Goal: Information Seeking & Learning: Check status

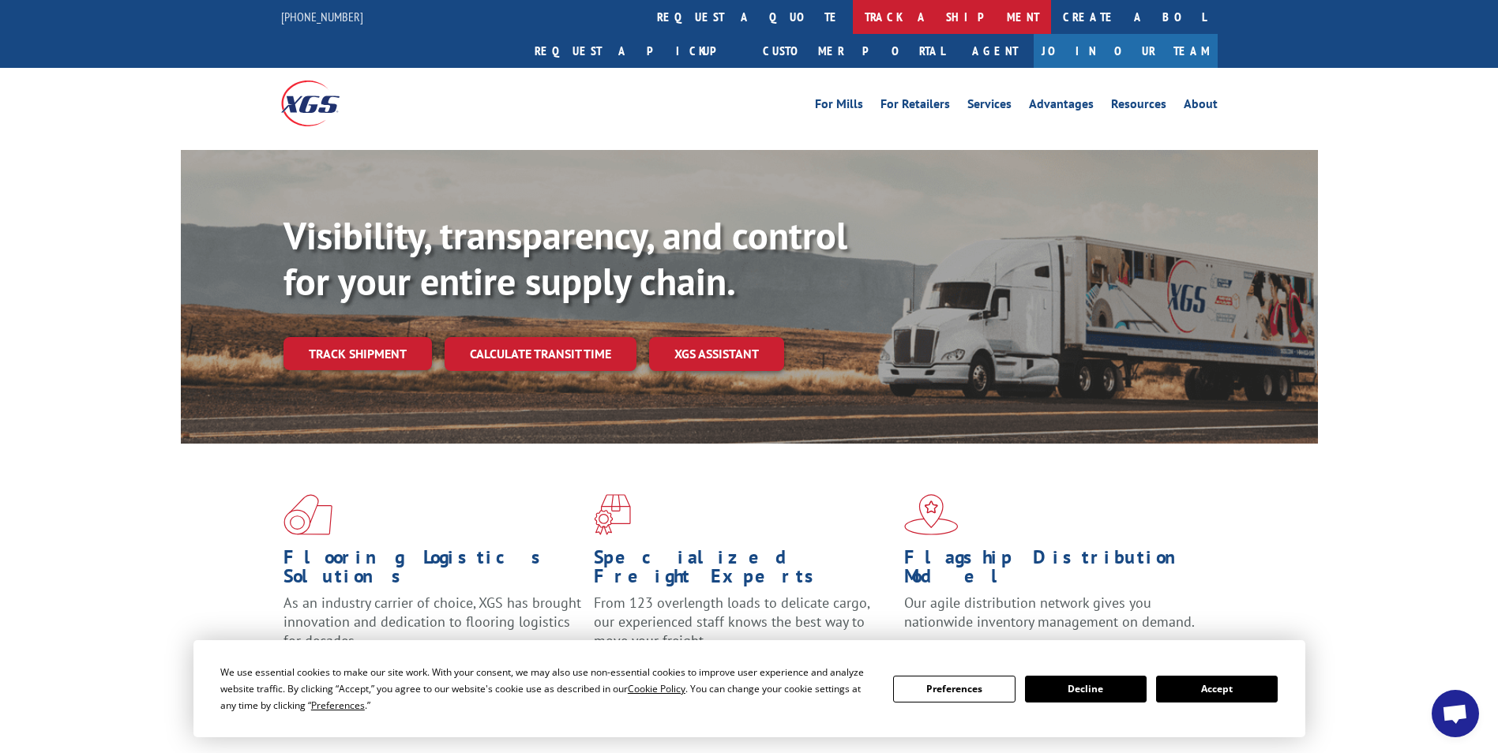
click at [853, 15] on link "track a shipment" at bounding box center [952, 17] width 198 height 34
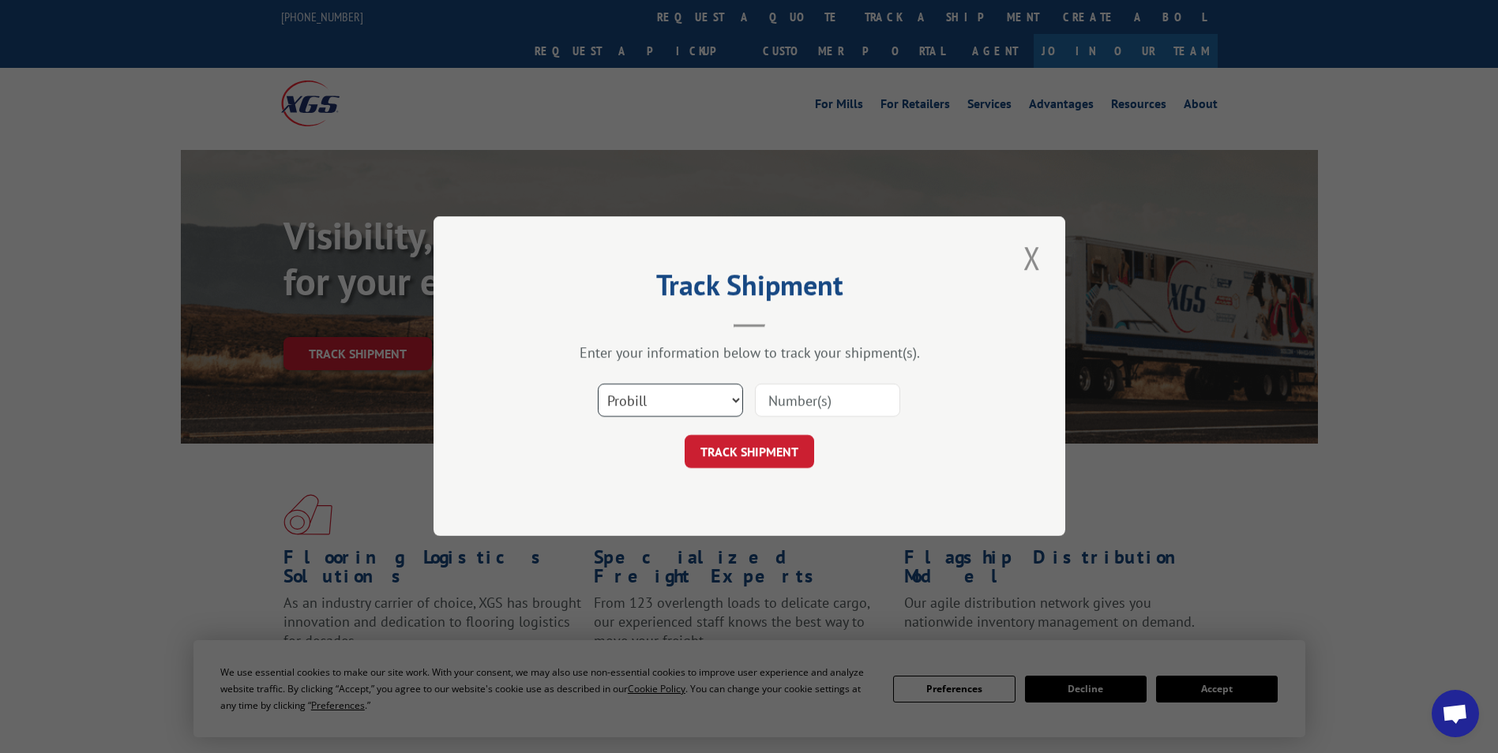
click at [727, 398] on select "Select category... Probill BOL PO" at bounding box center [670, 401] width 145 height 33
select select "bol"
click at [598, 385] on select "Select category... Probill BOL PO" at bounding box center [670, 401] width 145 height 33
click at [862, 403] on input at bounding box center [827, 401] width 145 height 33
type input "5954093"
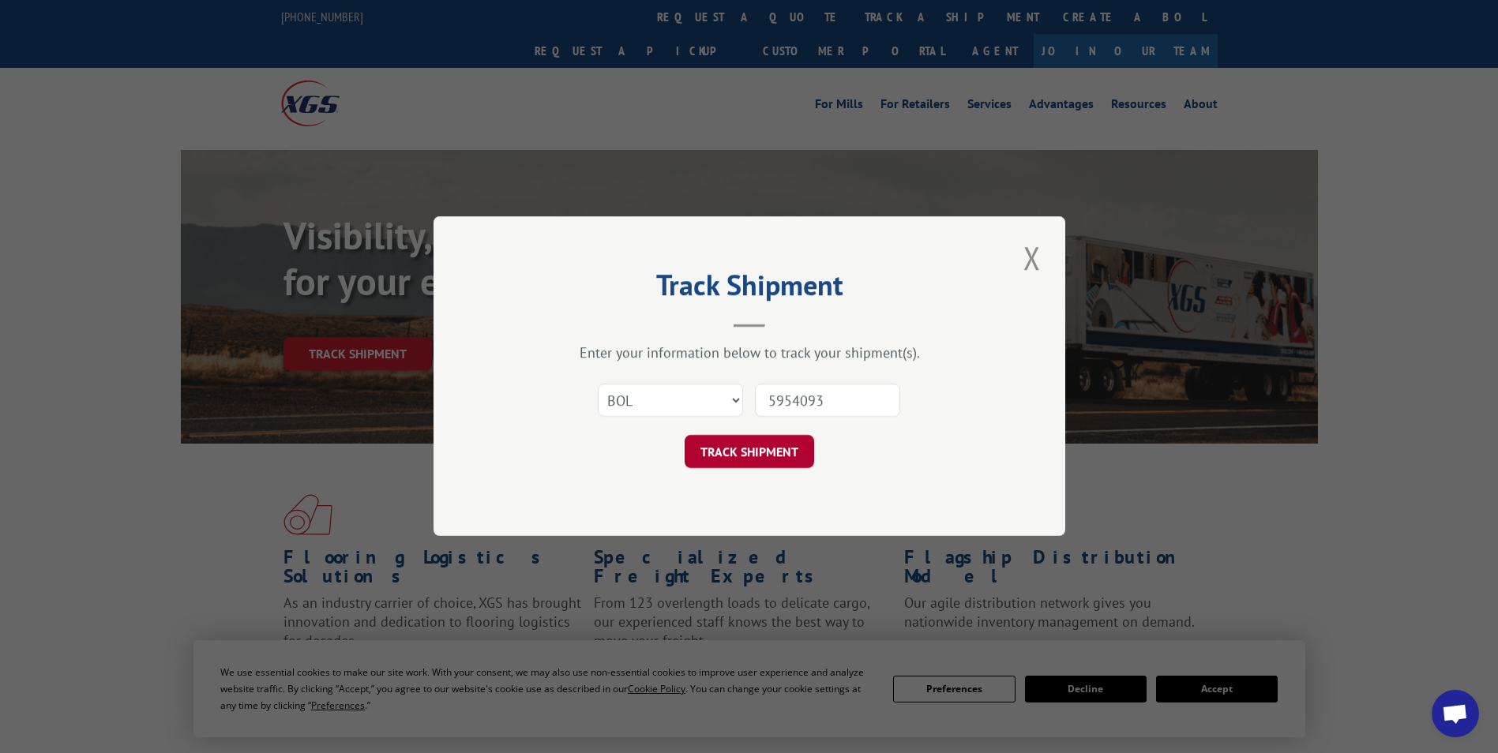
click at [723, 447] on button "TRACK SHIPMENT" at bounding box center [750, 452] width 130 height 33
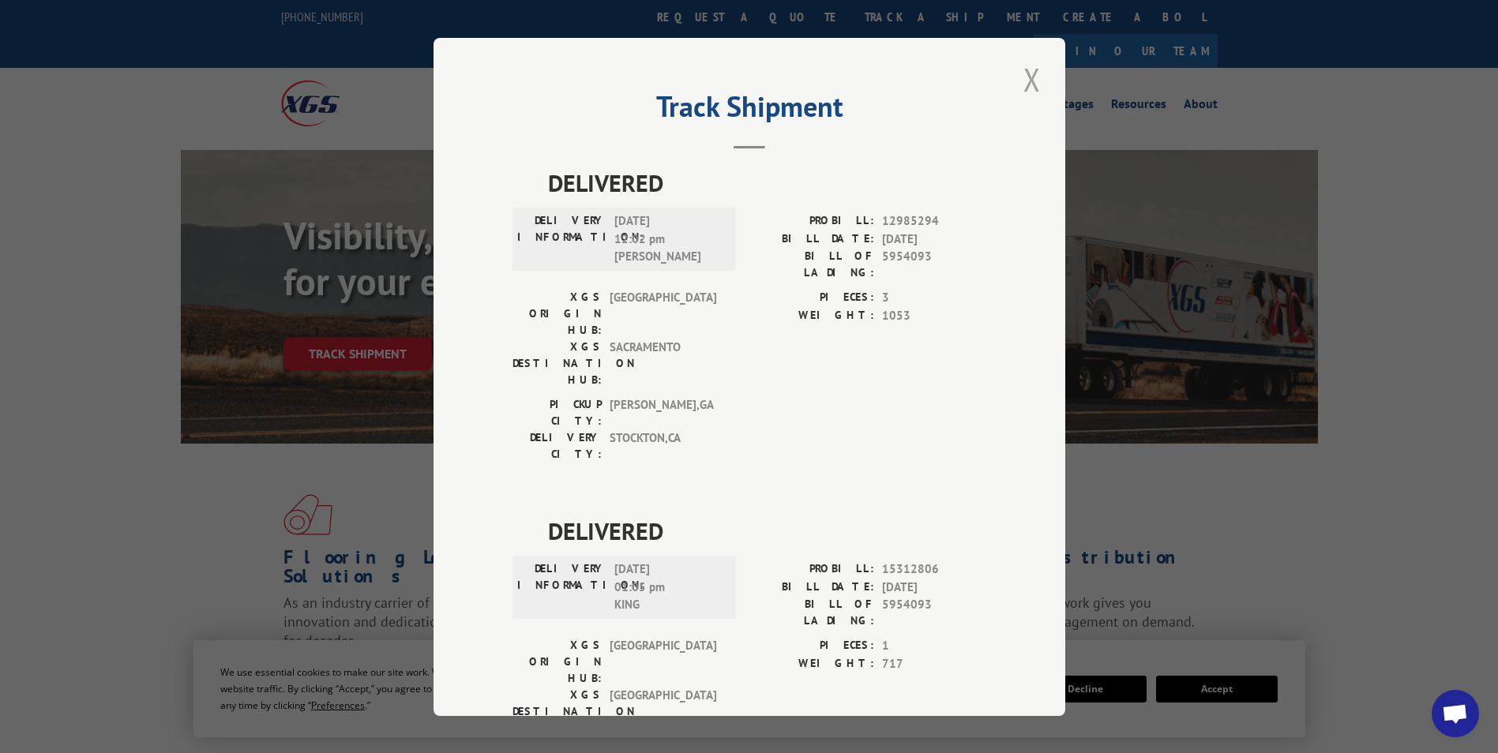
click at [1024, 75] on button "Close modal" at bounding box center [1032, 79] width 27 height 43
